Goal: Check status: Check status

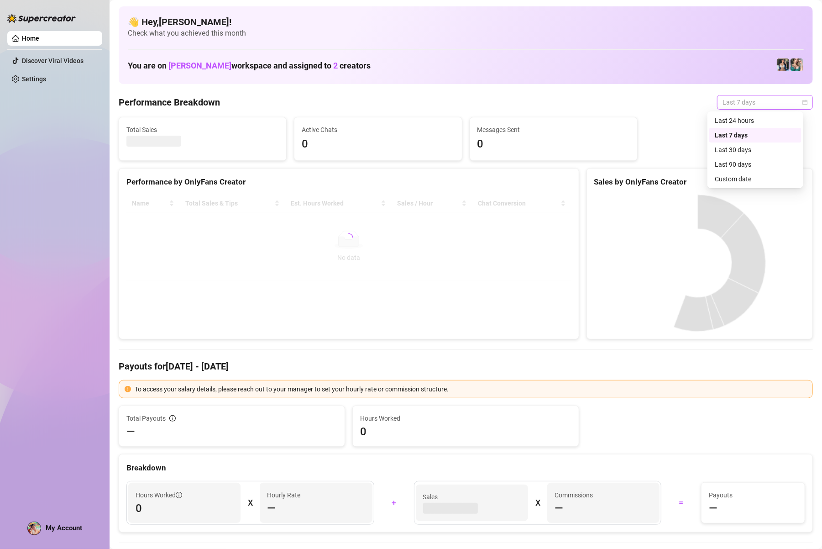
click at [792, 106] on span "Last 7 days" at bounding box center [764, 102] width 85 height 14
click at [742, 176] on div "Custom date" at bounding box center [755, 179] width 81 height 10
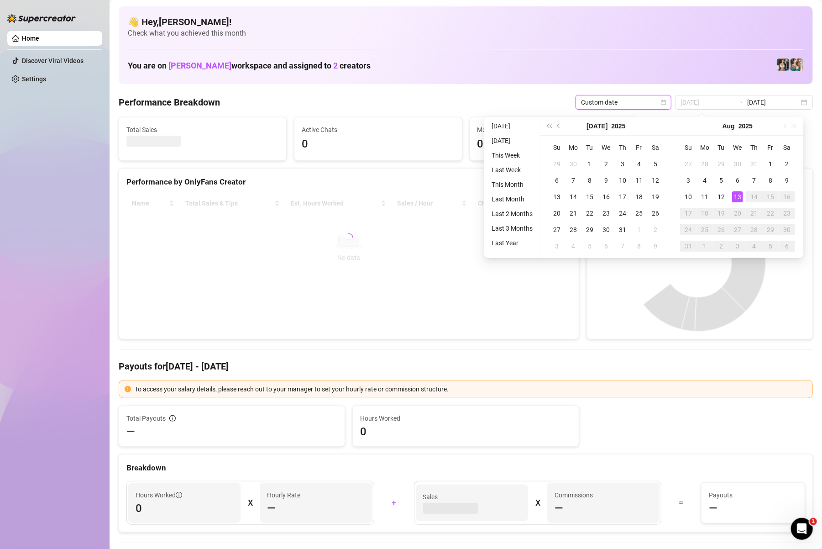
click at [733, 195] on div "13" at bounding box center [737, 196] width 11 height 11
click at [733, 195] on canvas at bounding box center [697, 262] width 207 height 137
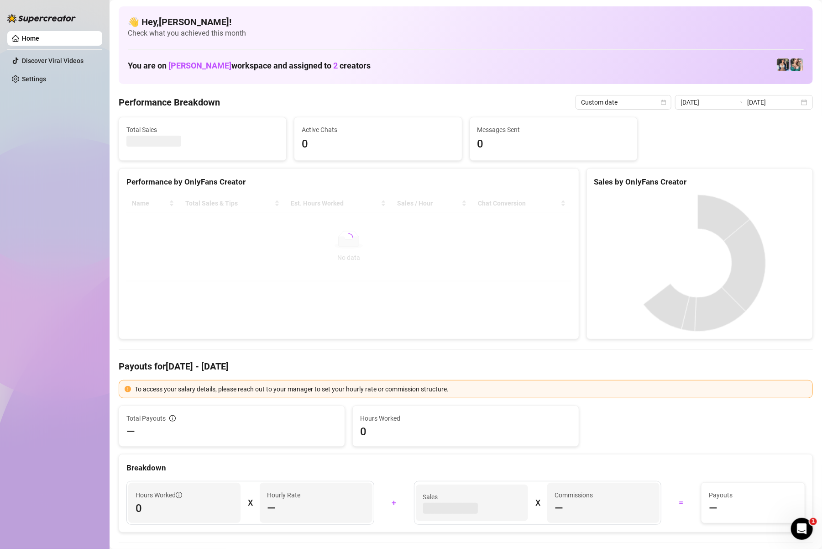
click at [733, 195] on canvas at bounding box center [697, 262] width 207 height 137
click at [798, 104] on div "[DATE] [DATE]" at bounding box center [744, 102] width 138 height 15
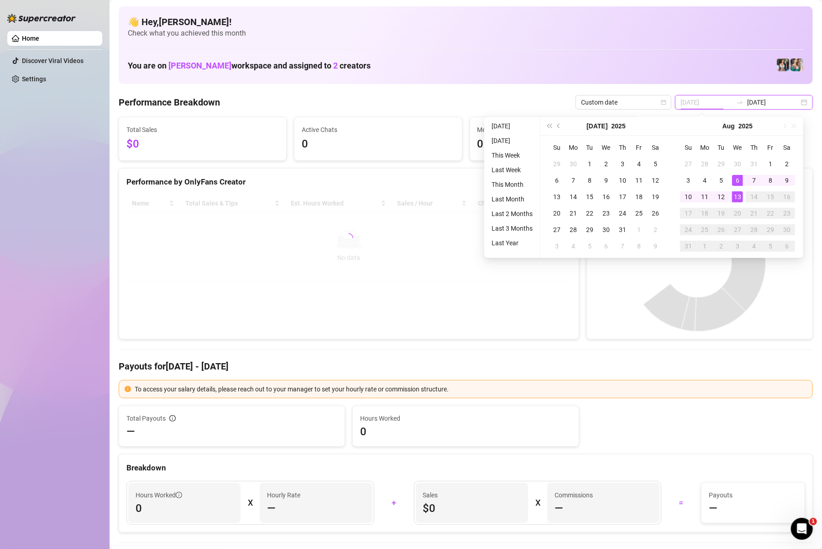
type input "[DATE]"
click at [735, 198] on div "13" at bounding box center [737, 196] width 11 height 11
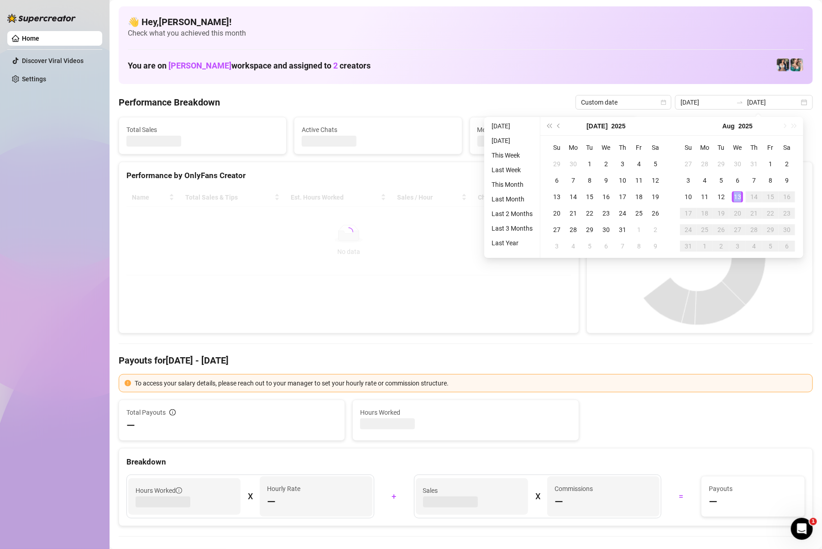
type input "[DATE]"
click at [735, 198] on canvas at bounding box center [697, 256] width 207 height 137
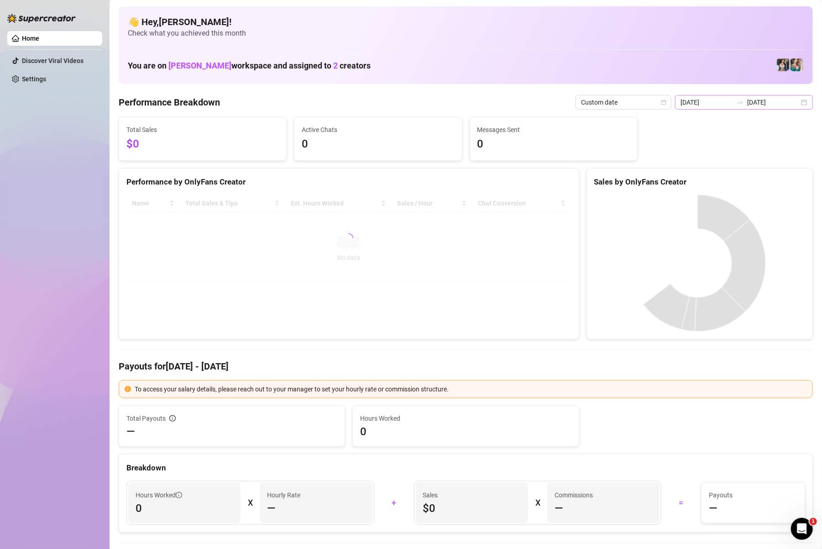
click at [793, 108] on div "[DATE] [DATE]" at bounding box center [744, 102] width 138 height 15
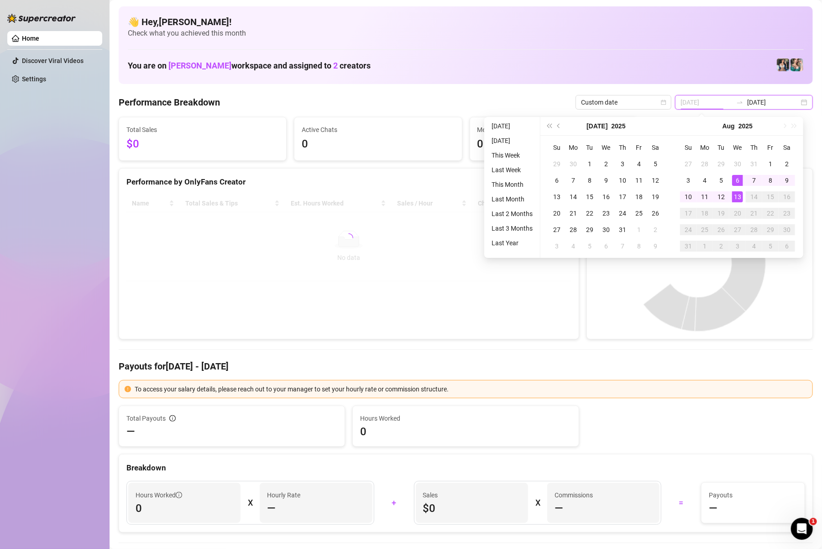
type input "[DATE]"
click at [736, 202] on td "13" at bounding box center [737, 196] width 16 height 16
click at [736, 202] on canvas at bounding box center [697, 262] width 207 height 137
